Goal: Entertainment & Leisure: Browse casually

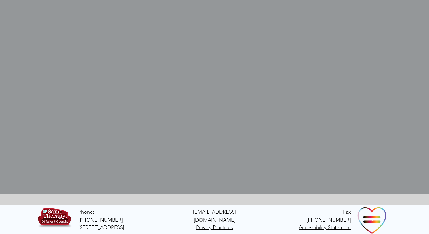
scroll to position [187, 0]
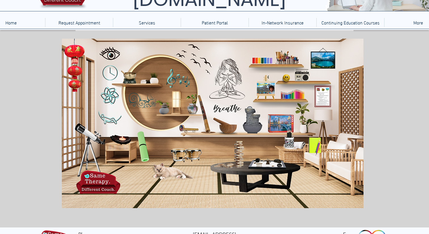
scroll to position [46, 0]
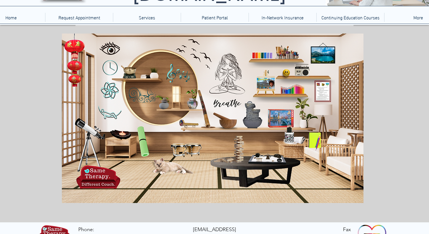
click at [153, 77] on img "main content" at bounding box center [213, 118] width 302 height 169
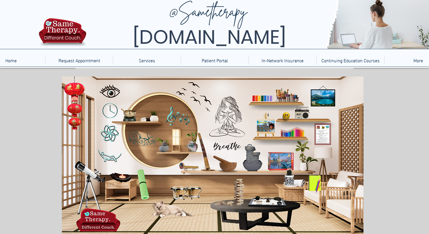
scroll to position [2, 0]
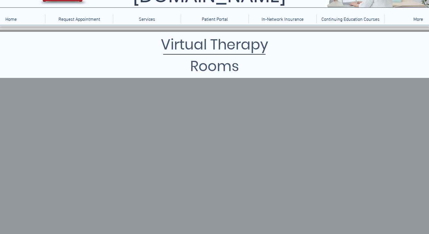
scroll to position [62, 0]
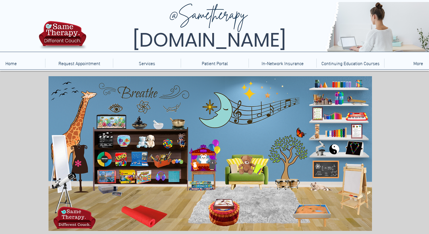
click at [208, 164] on icon "An image of a puppet that when clicked brings you to a puppet theater game." at bounding box center [213, 165] width 10 height 10
click at [159, 159] on icon "An image of a toy tool box that when clicked brings you to a series of building…" at bounding box center [158, 159] width 21 height 14
click at [320, 98] on icon "N image of paint brushes and other paint supplies that when clicked bring you t…" at bounding box center [320, 99] width 22 height 12
click at [336, 114] on icon "An image of colored pencils that when clicked brings you to a coloring game." at bounding box center [333, 115] width 20 height 9
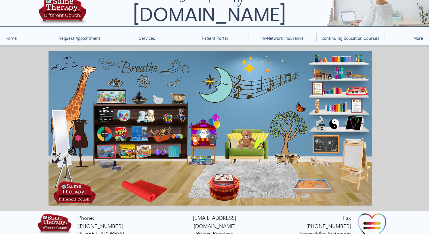
scroll to position [35, 0]
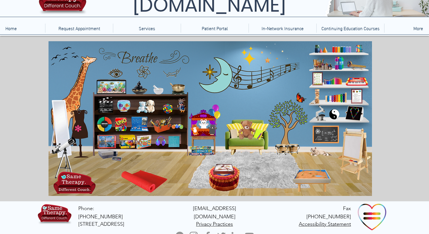
click at [224, 172] on icon "main content" at bounding box center [223, 168] width 18 height 10
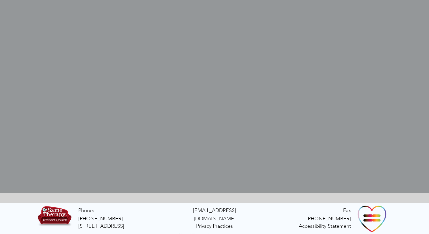
scroll to position [187, 0]
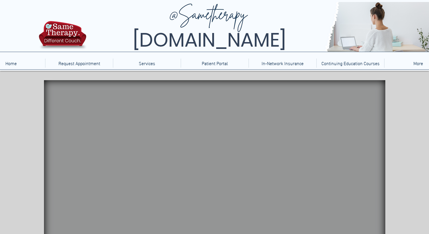
click at [84, 120] on icon "main content" at bounding box center [74, 118] width 51 height 51
click at [169, 111] on video "Your Video Title Video Player" at bounding box center [215, 167] width 342 height 175
click at [162, 111] on video "Your Video Title Video Player" at bounding box center [215, 167] width 342 height 175
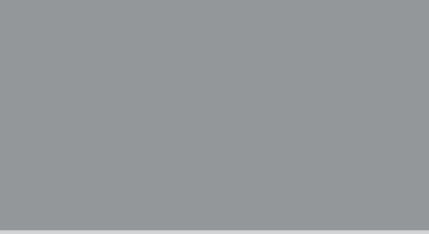
scroll to position [164, 0]
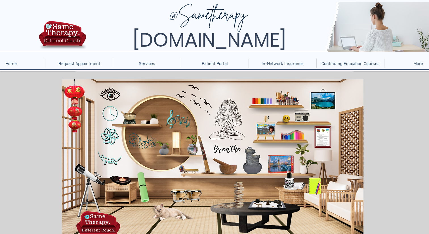
click at [87, 178] on icon "An image of a telescope when clicked brings you to a nebula designer game." at bounding box center [85, 186] width 21 height 47
